Goal: Task Accomplishment & Management: Use online tool/utility

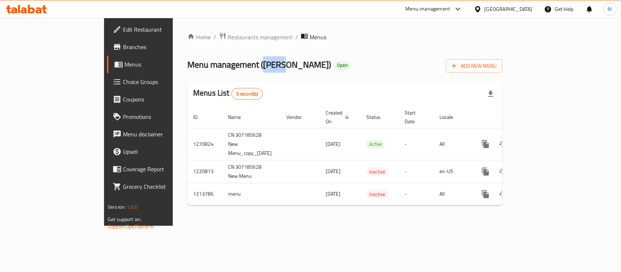
click at [207, 62] on span "Menu management ( Wingo )" at bounding box center [259, 64] width 144 height 16
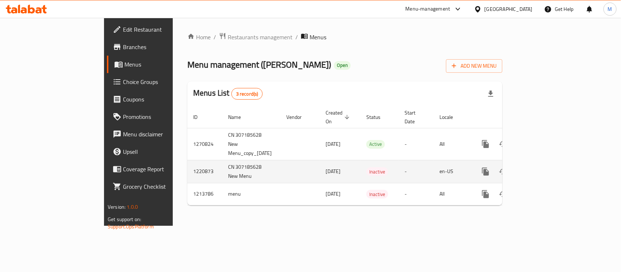
click at [187, 160] on td "1220873" at bounding box center [204, 171] width 35 height 23
click at [222, 160] on td "CN 307185628 New Menu" at bounding box center [251, 171] width 58 height 23
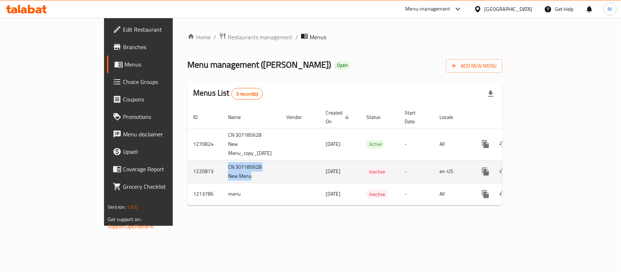
click at [222, 160] on td "CN 307185628 New Menu" at bounding box center [251, 171] width 58 height 23
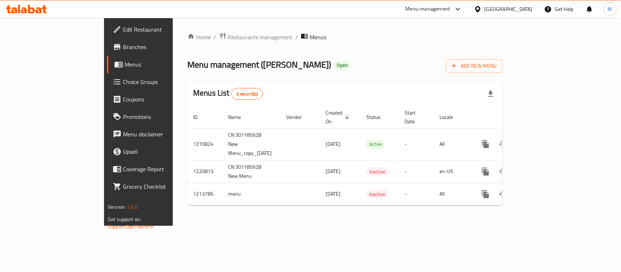
click at [480, 7] on icon at bounding box center [477, 9] width 5 height 6
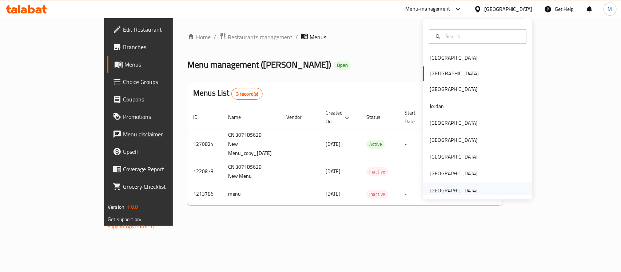
click at [472, 190] on div "United Arab Emirates" at bounding box center [454, 190] width 60 height 17
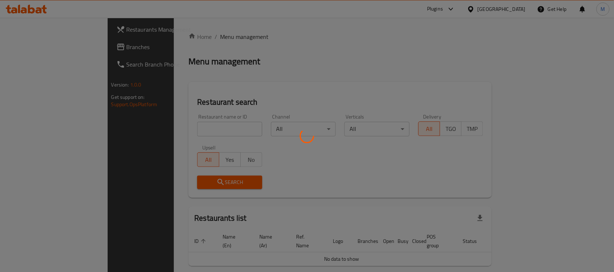
click at [190, 127] on div at bounding box center [307, 136] width 614 height 272
click at [230, 80] on div at bounding box center [307, 136] width 614 height 272
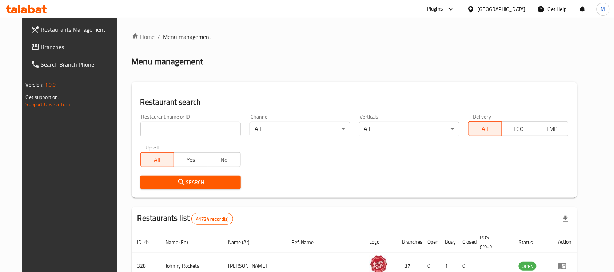
click at [173, 134] on div "Home / Menu management Menu management Restaurant search Restaurant name or ID …" at bounding box center [355, 256] width 446 height 448
click at [175, 128] on input "search" at bounding box center [190, 129] width 100 height 15
paste input "Ashuk Ice cream"
type input "Ashuk Ice cream"
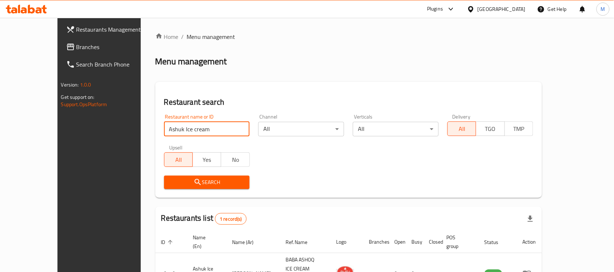
scroll to position [38, 0]
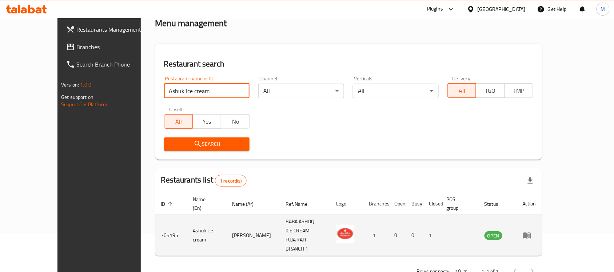
click at [531, 233] on icon "enhanced table" at bounding box center [527, 236] width 8 height 6
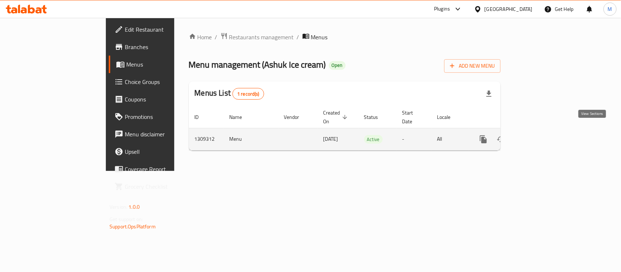
click at [539, 136] on icon "enhanced table" at bounding box center [536, 139] width 7 height 7
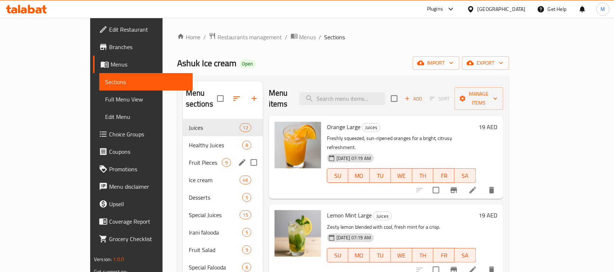
click at [183, 154] on div "Fruit Pieces 9" at bounding box center [223, 162] width 80 height 17
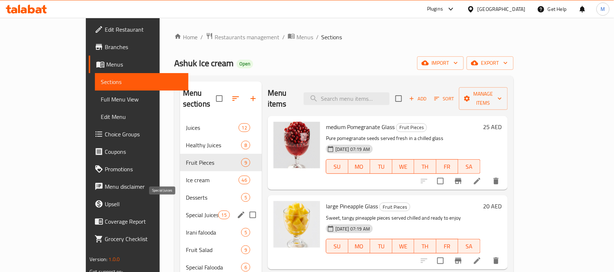
click at [186, 211] on span "Special Juices" at bounding box center [202, 215] width 32 height 9
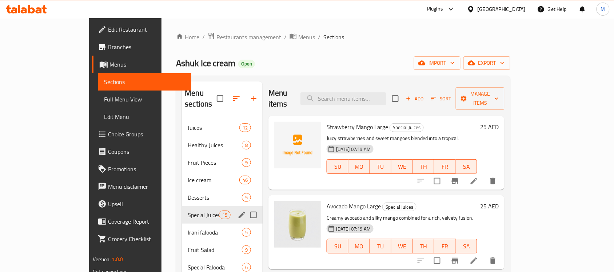
scroll to position [102, 0]
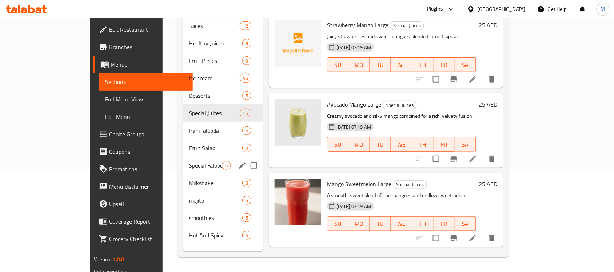
click at [183, 157] on div "Special Falooda 6" at bounding box center [223, 165] width 80 height 17
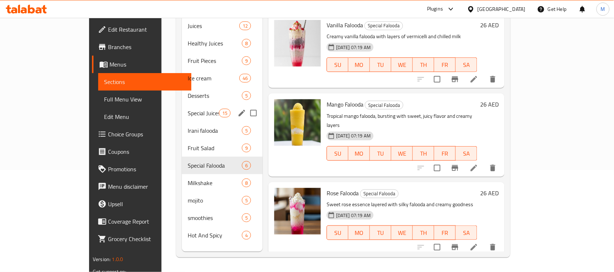
click at [182, 110] on div "Special Juices 15" at bounding box center [222, 112] width 81 height 17
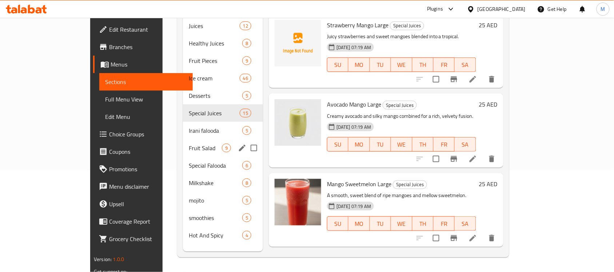
click at [189, 144] on span "Fruit Salad" at bounding box center [205, 148] width 33 height 9
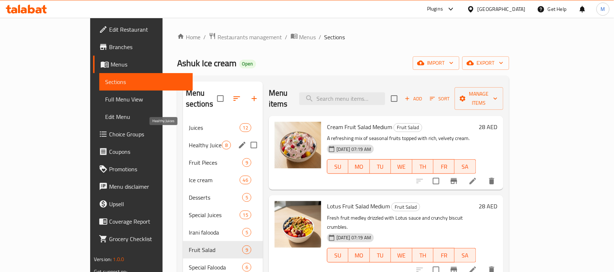
click at [189, 141] on span "Healthy Juices" at bounding box center [205, 145] width 33 height 9
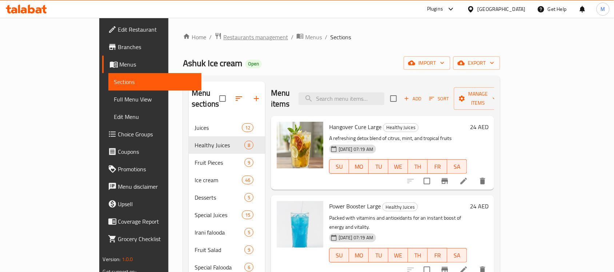
click at [223, 41] on span "Restaurants management" at bounding box center [255, 37] width 65 height 9
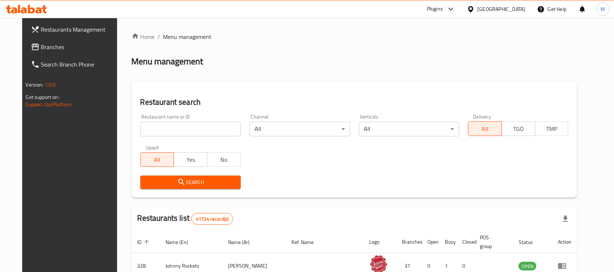
click at [513, 7] on div "United Arab Emirates" at bounding box center [502, 9] width 48 height 8
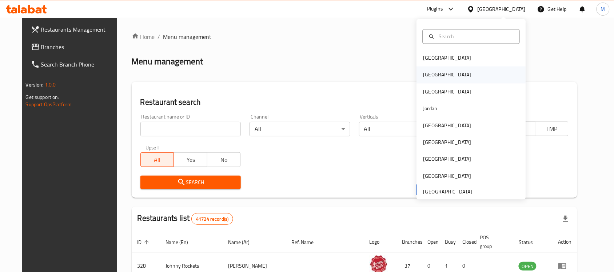
click at [446, 77] on div "[GEOGRAPHIC_DATA]" at bounding box center [471, 75] width 109 height 17
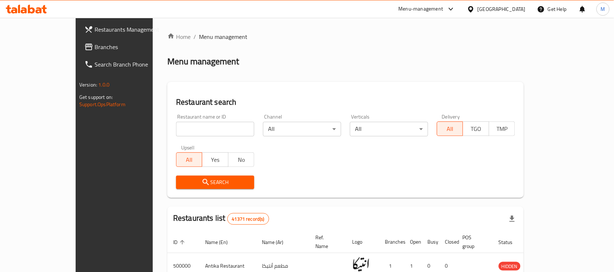
click at [95, 45] on span "Branches" at bounding box center [134, 47] width 78 height 9
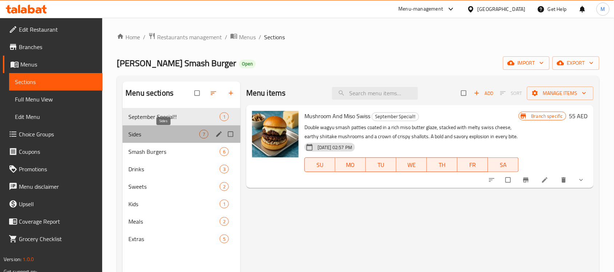
click at [168, 131] on span "Sides" at bounding box center [163, 134] width 71 height 9
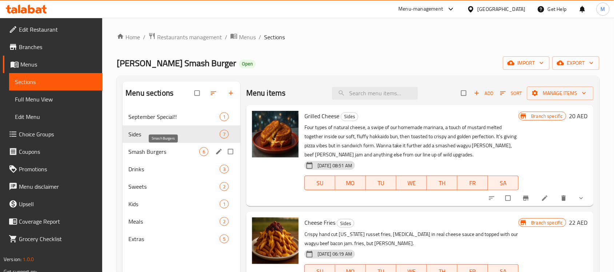
click at [167, 148] on span "Smash Burgers" at bounding box center [163, 151] width 71 height 9
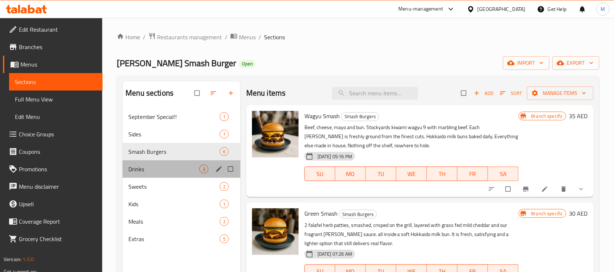
click at [172, 175] on div "Drinks 3" at bounding box center [182, 168] width 118 height 17
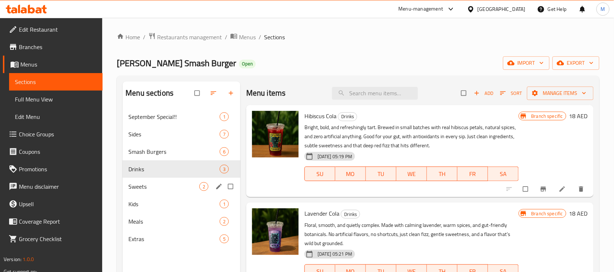
click at [181, 194] on div "Sweets 2" at bounding box center [182, 186] width 118 height 17
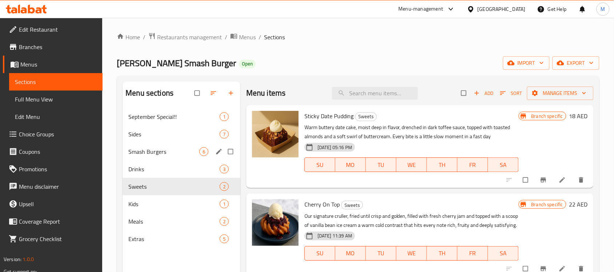
click at [179, 147] on span "Smash Burgers" at bounding box center [163, 151] width 71 height 9
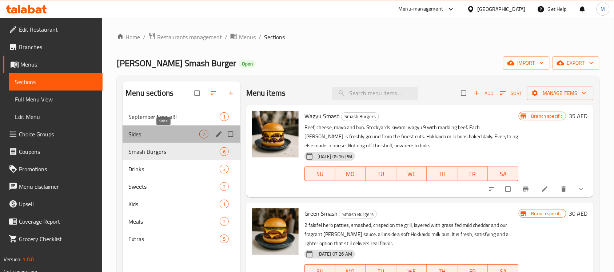
click at [179, 133] on span "Sides" at bounding box center [163, 134] width 71 height 9
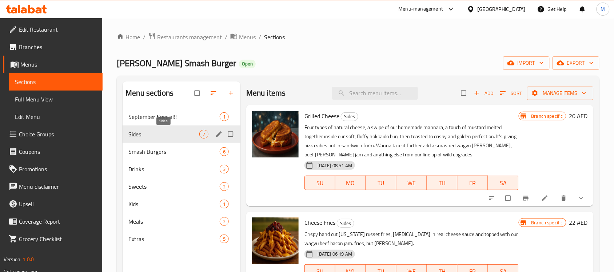
click at [180, 123] on div "September Special!! 1" at bounding box center [182, 116] width 118 height 17
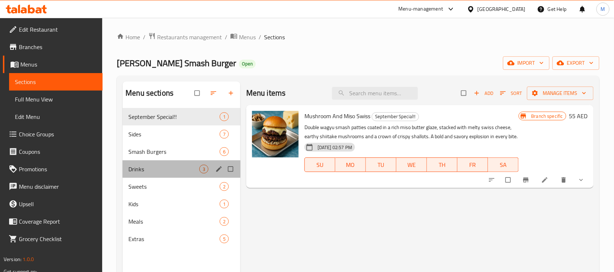
click at [181, 163] on div "Drinks 3" at bounding box center [182, 168] width 118 height 17
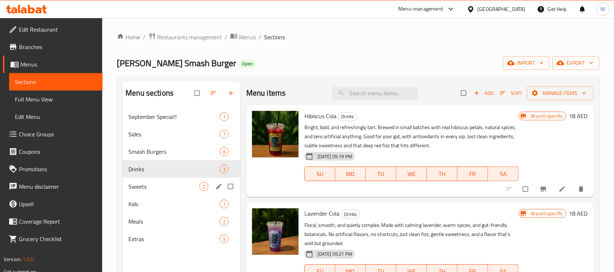
click at [181, 197] on div "Kids 1" at bounding box center [182, 203] width 118 height 17
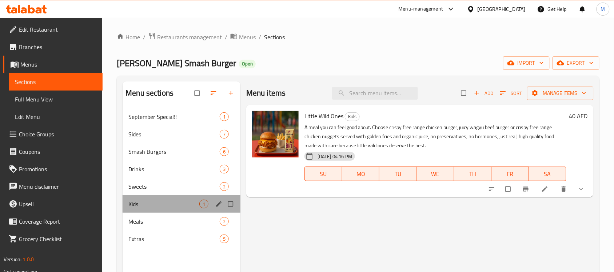
click at [152, 210] on div "Kids 1" at bounding box center [182, 203] width 118 height 17
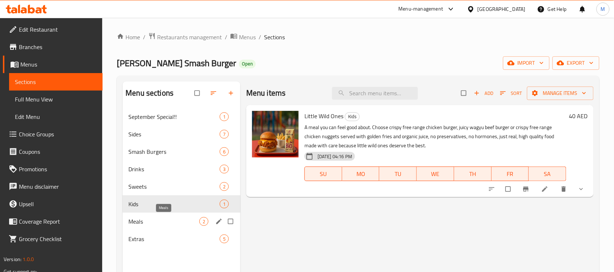
click at [153, 221] on span "Meals" at bounding box center [163, 221] width 71 height 9
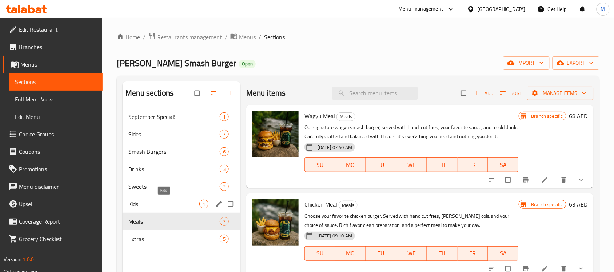
click at [151, 201] on span "Kids" at bounding box center [163, 204] width 71 height 9
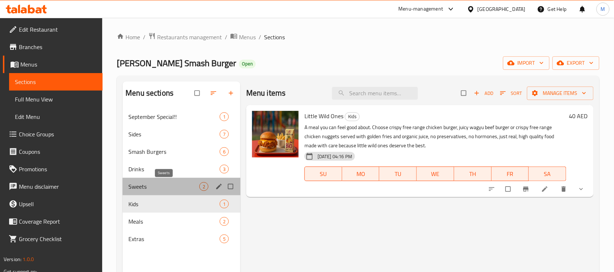
click at [159, 190] on span "Sweets" at bounding box center [163, 186] width 71 height 9
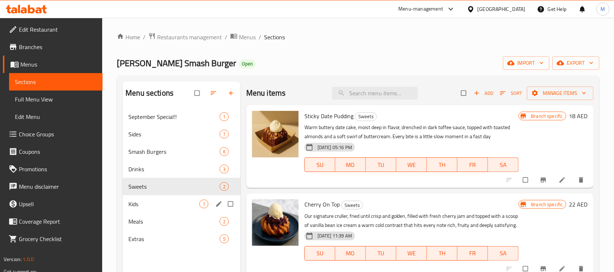
click at [160, 212] on div "Kids 1" at bounding box center [182, 203] width 118 height 17
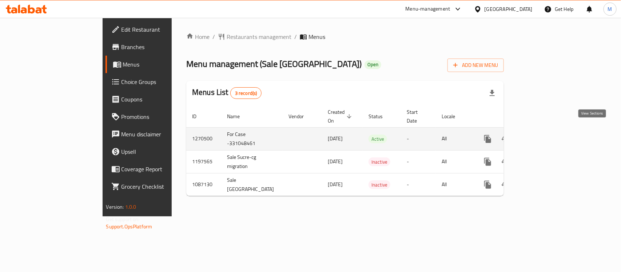
click at [545, 135] on icon "enhanced table" at bounding box center [540, 139] width 9 height 9
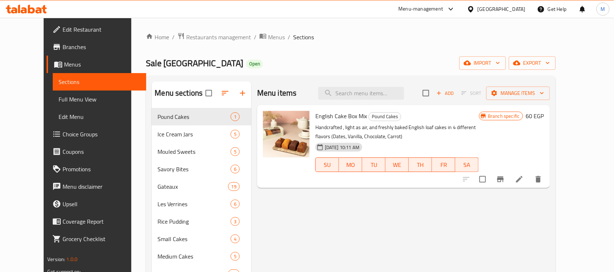
click at [63, 44] on span "Branches" at bounding box center [102, 47] width 78 height 9
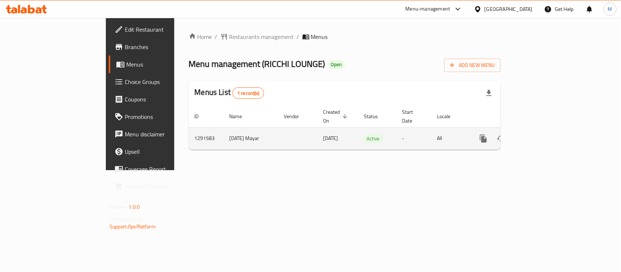
click at [540, 134] on icon "enhanced table" at bounding box center [536, 138] width 9 height 9
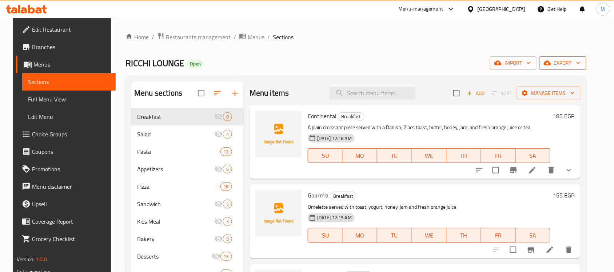
click at [576, 67] on span "export" at bounding box center [563, 63] width 35 height 9
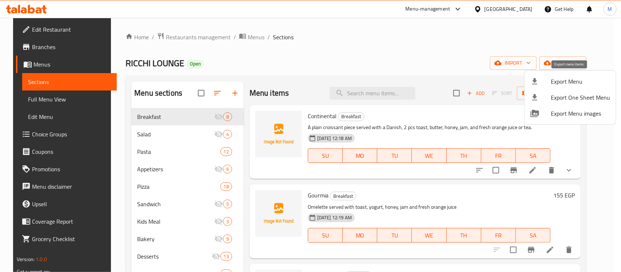
click at [572, 83] on span "Export Menu" at bounding box center [580, 81] width 59 height 9
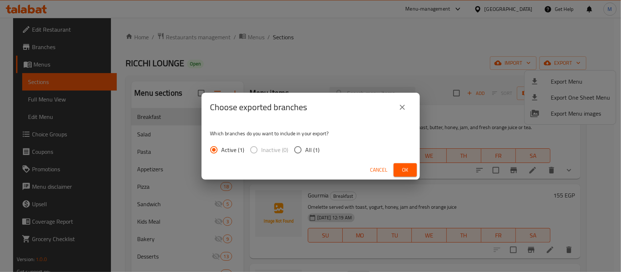
click at [409, 165] on button "Ok" at bounding box center [405, 169] width 23 height 13
